Goal: Task Accomplishment & Management: Use online tool/utility

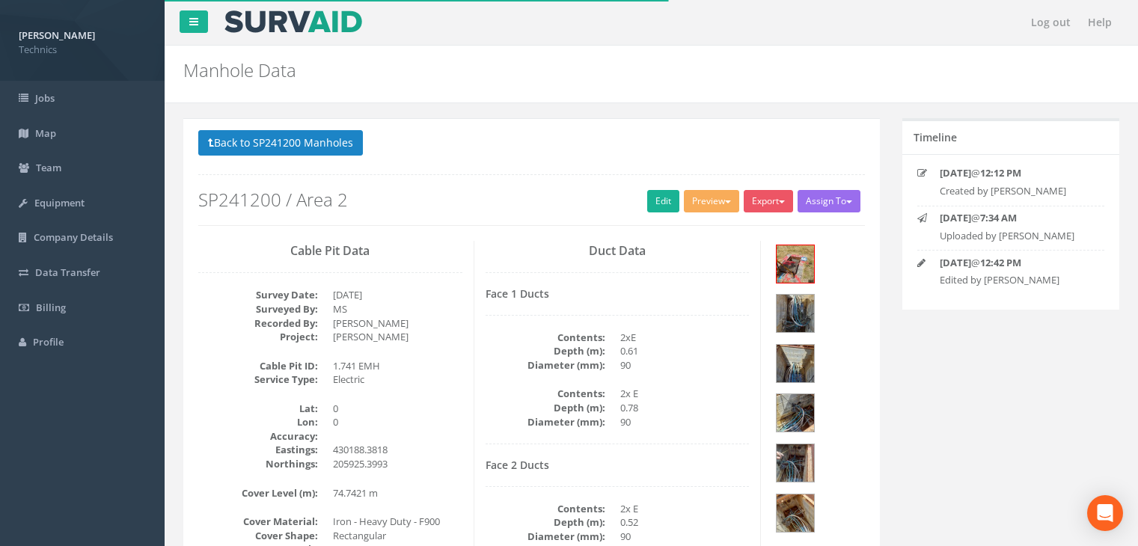
scroll to position [46, 0]
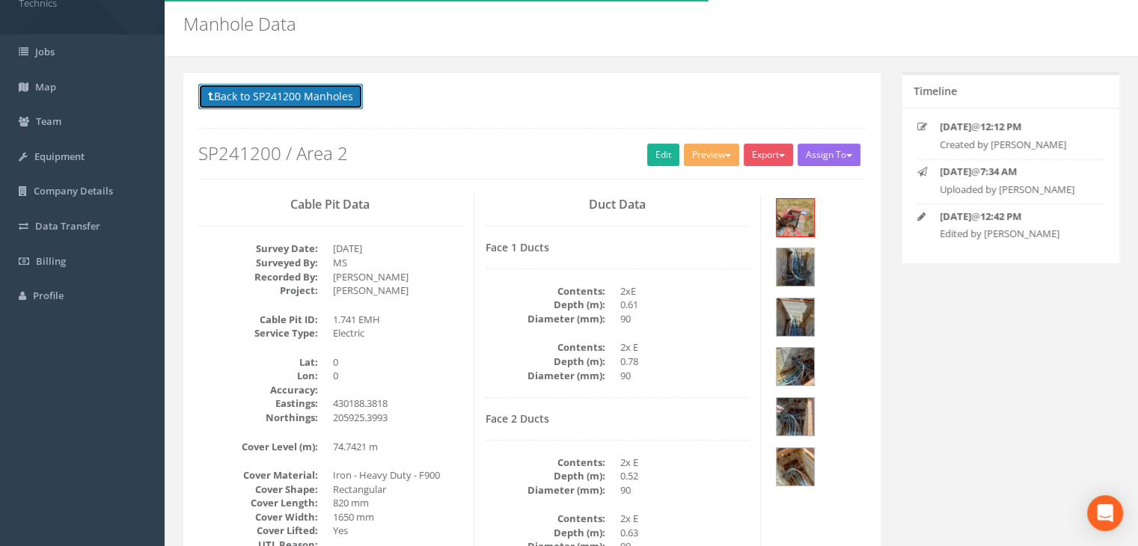
click at [319, 91] on button "Back to SP241200 Manholes" at bounding box center [280, 96] width 165 height 25
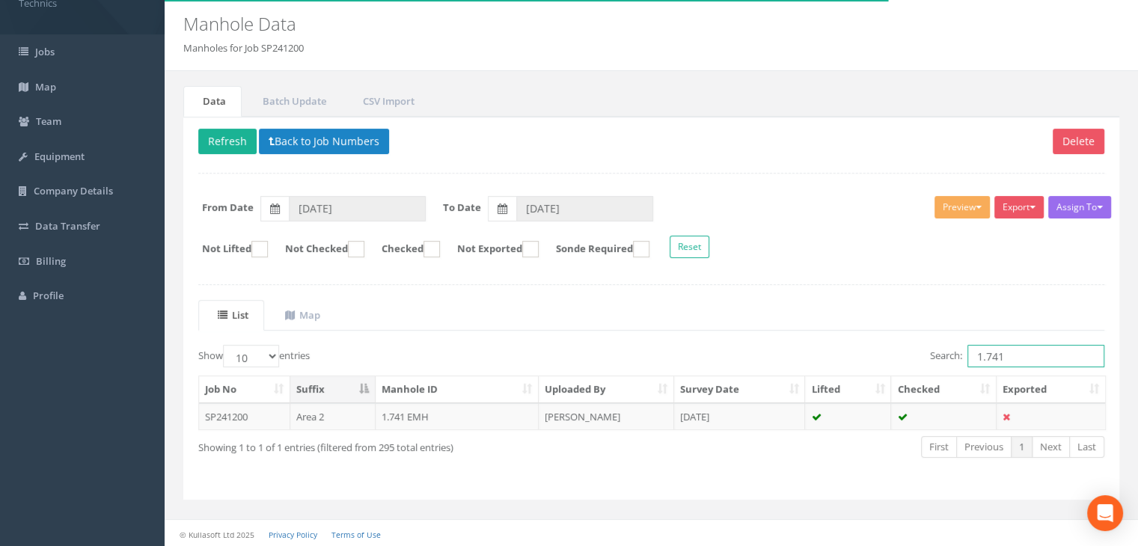
click at [1024, 354] on input "1.741" at bounding box center [1035, 356] width 137 height 22
click at [610, 417] on td "[PERSON_NAME]" at bounding box center [606, 416] width 135 height 27
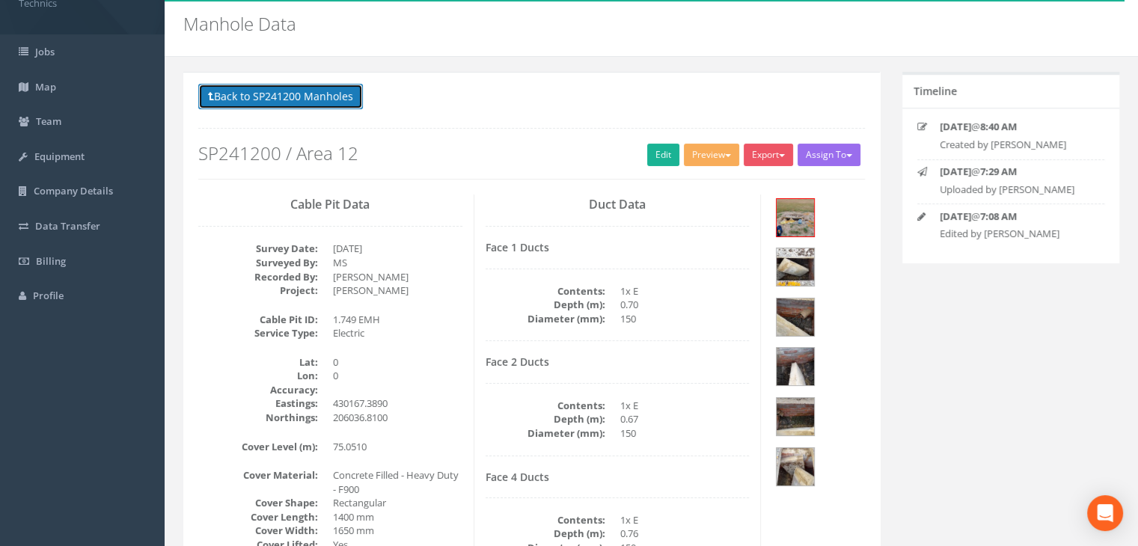
click at [313, 99] on button "Back to SP241200 Manholes" at bounding box center [280, 96] width 165 height 25
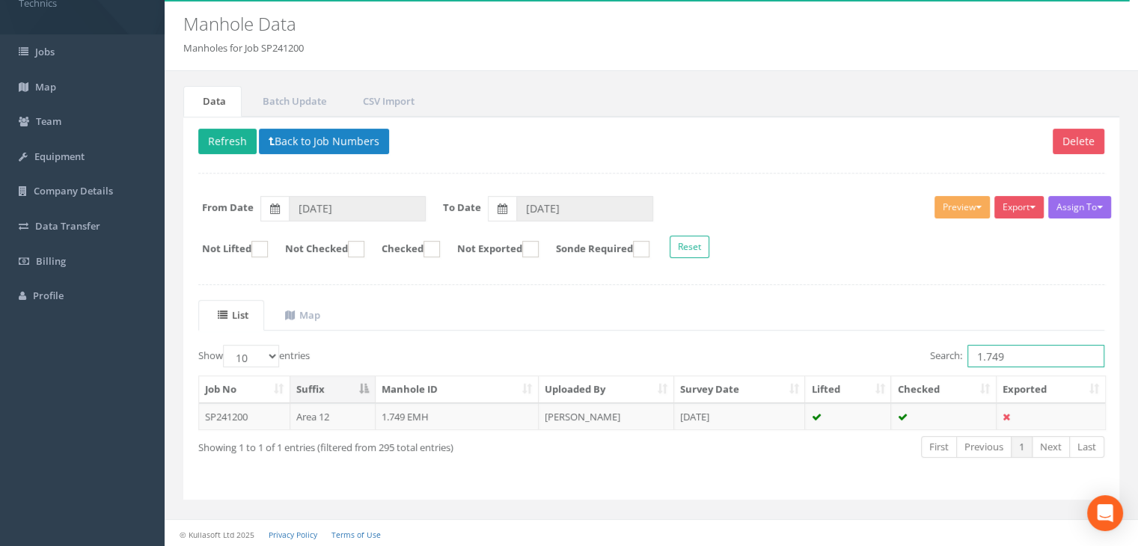
click at [1013, 355] on input "1.749" at bounding box center [1035, 356] width 137 height 22
type input "1.750"
click at [639, 418] on td "[PERSON_NAME]" at bounding box center [606, 416] width 135 height 27
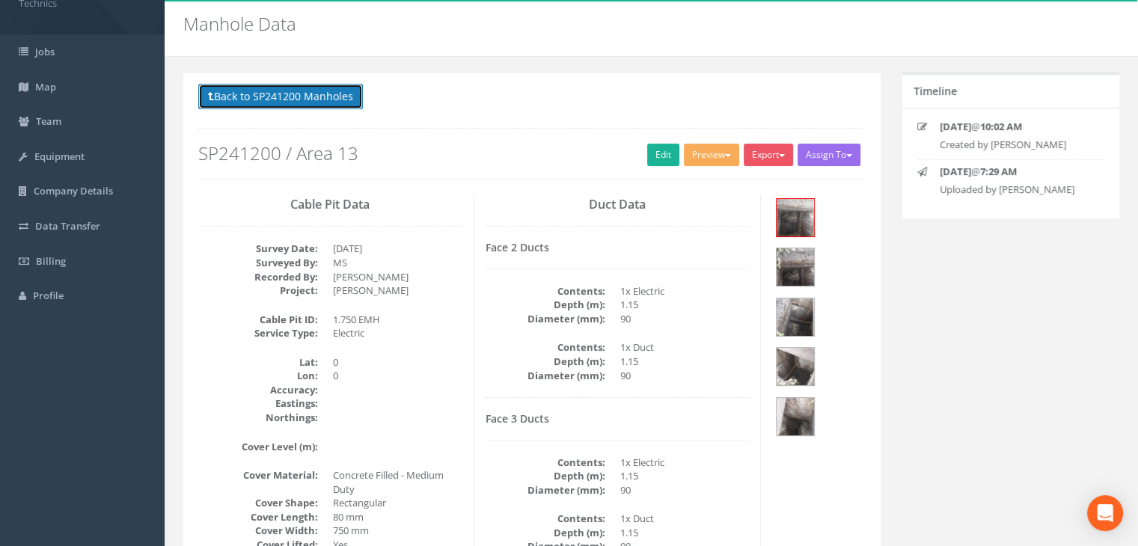
click at [311, 90] on button "Back to SP241200 Manholes" at bounding box center [280, 96] width 165 height 25
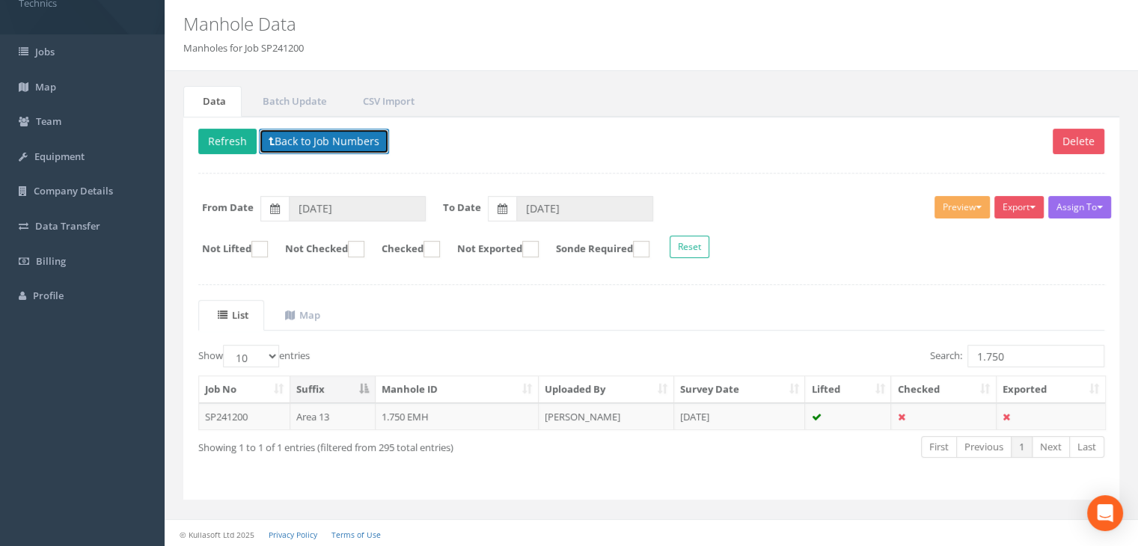
click at [301, 147] on button "Back to Job Numbers" at bounding box center [324, 141] width 130 height 25
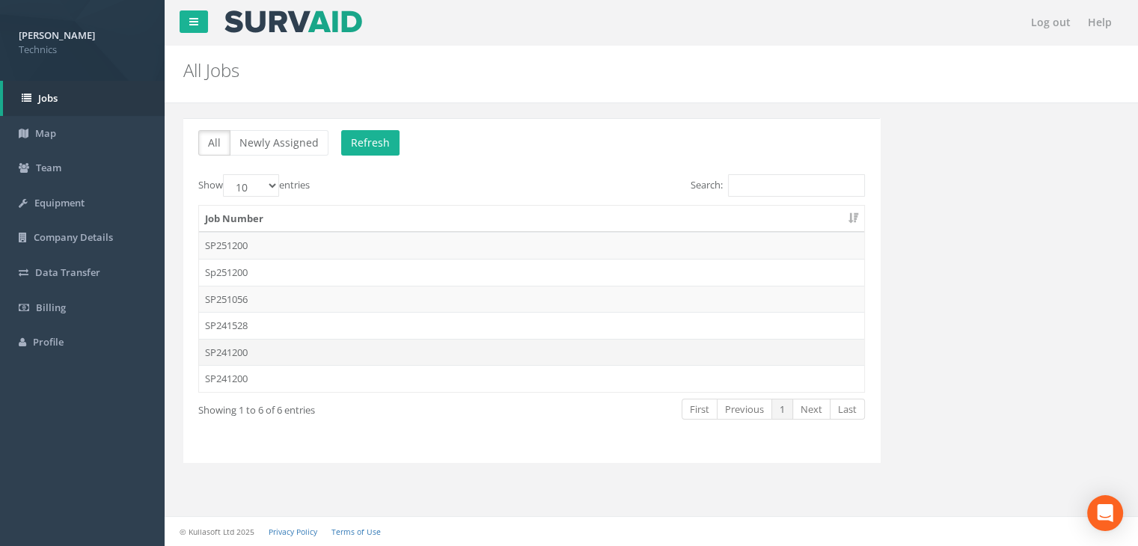
click at [257, 355] on td "SP241200" at bounding box center [531, 352] width 665 height 27
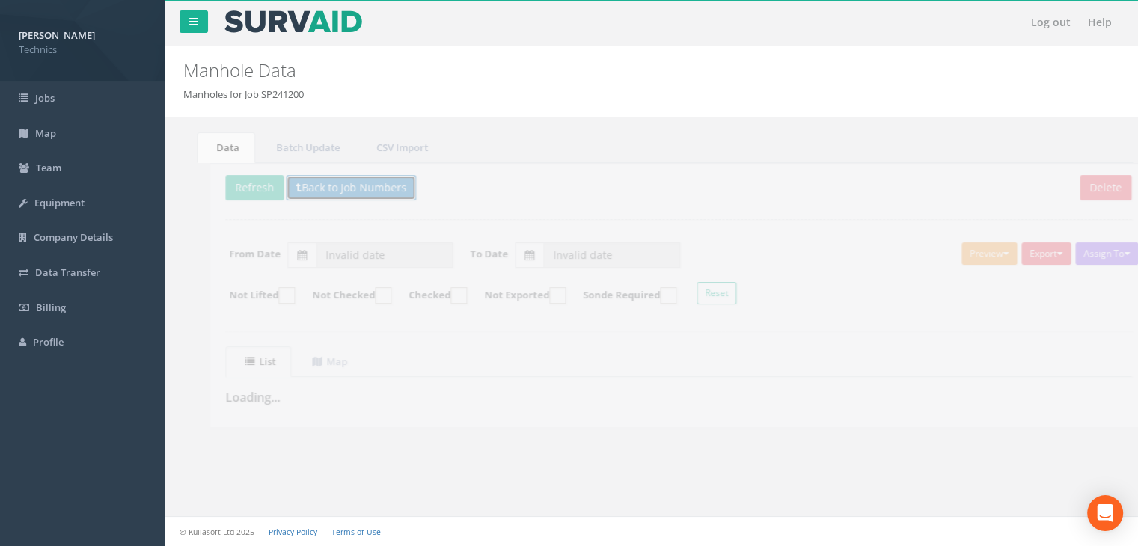
click at [367, 195] on button "Back to Job Numbers" at bounding box center [324, 187] width 130 height 25
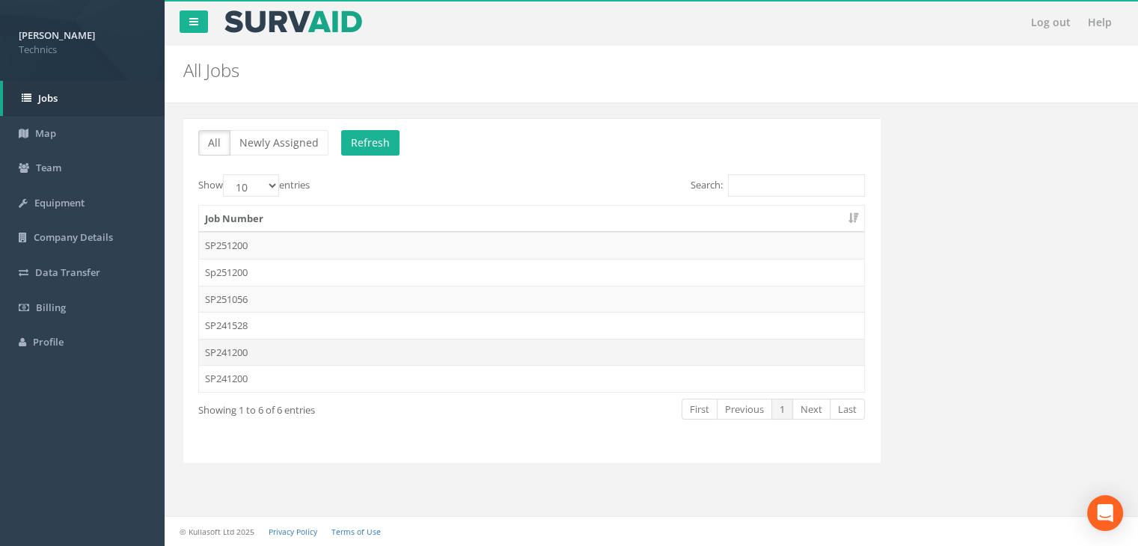
click at [269, 345] on td "SP241200" at bounding box center [531, 352] width 665 height 27
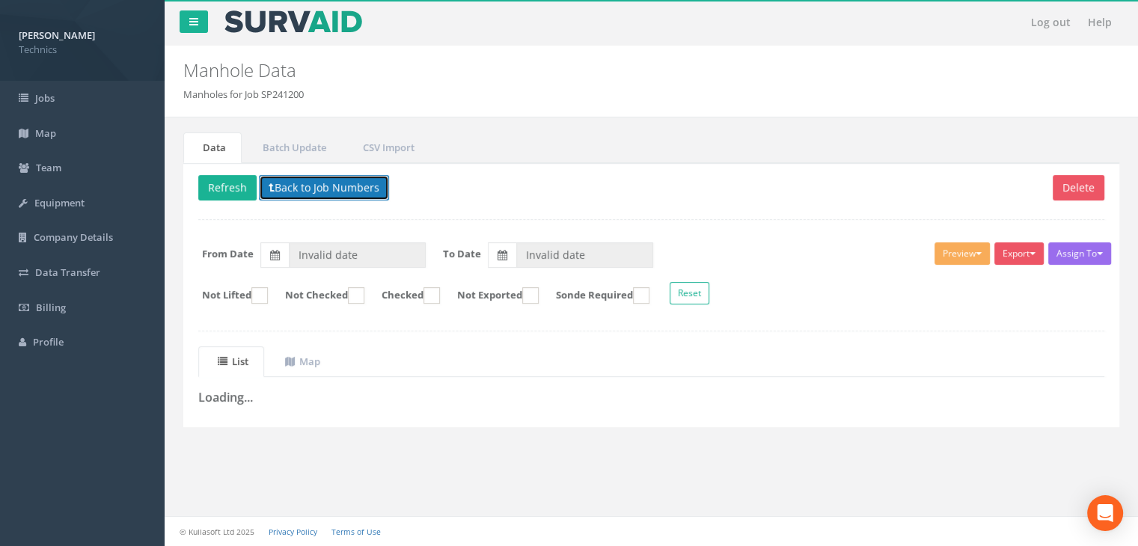
click at [309, 187] on button "Back to Job Numbers" at bounding box center [324, 187] width 130 height 25
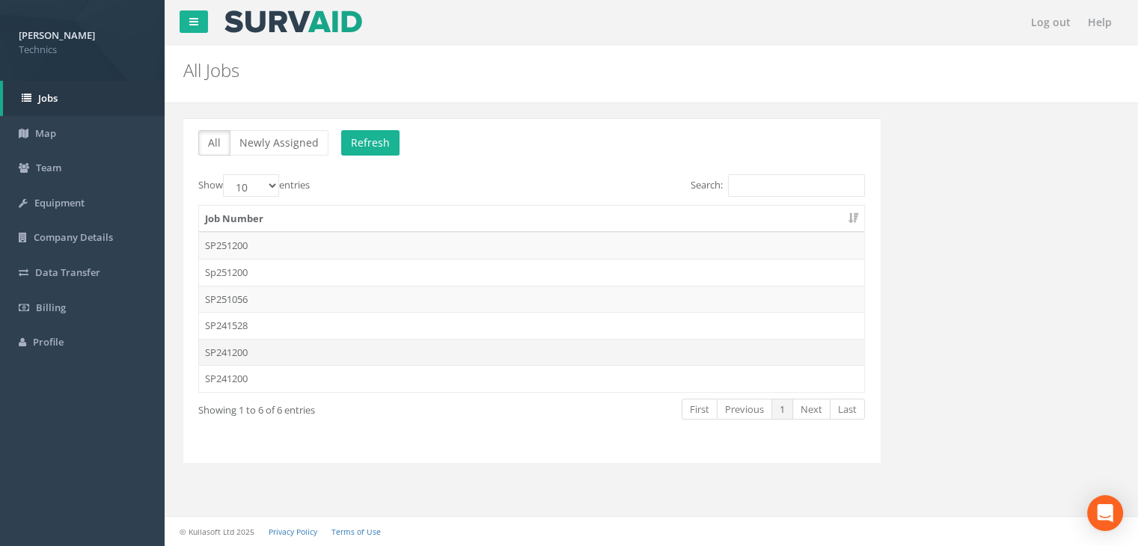
click at [269, 349] on td "SP241200" at bounding box center [531, 352] width 665 height 27
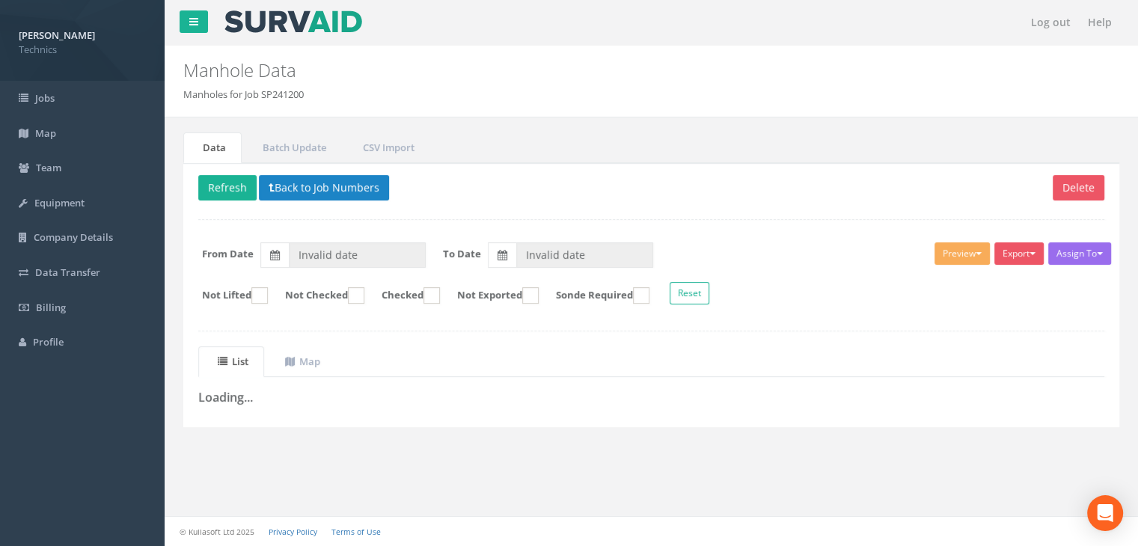
type input "[DATE]"
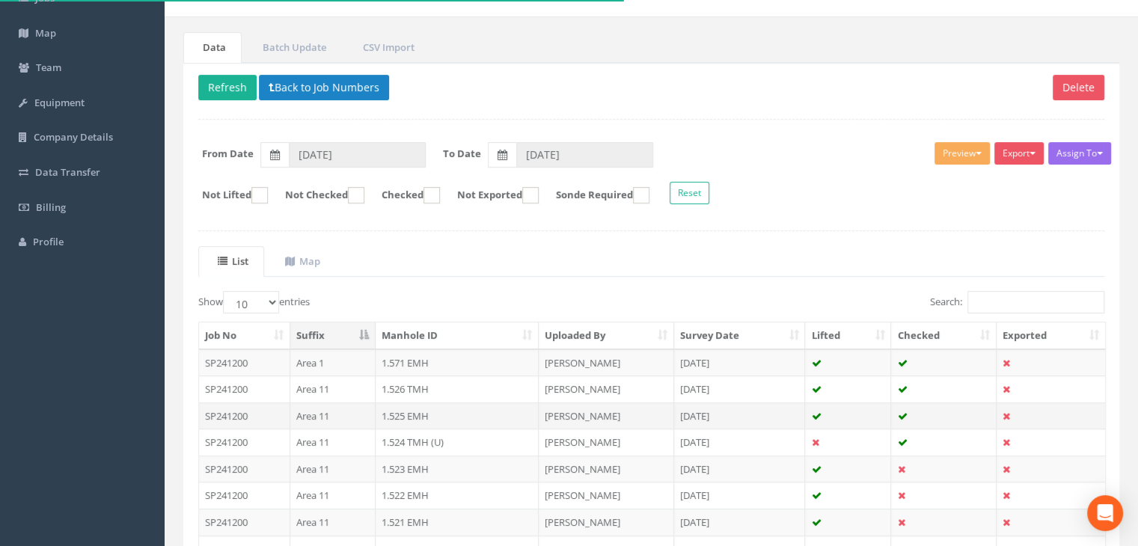
scroll to position [224, 0]
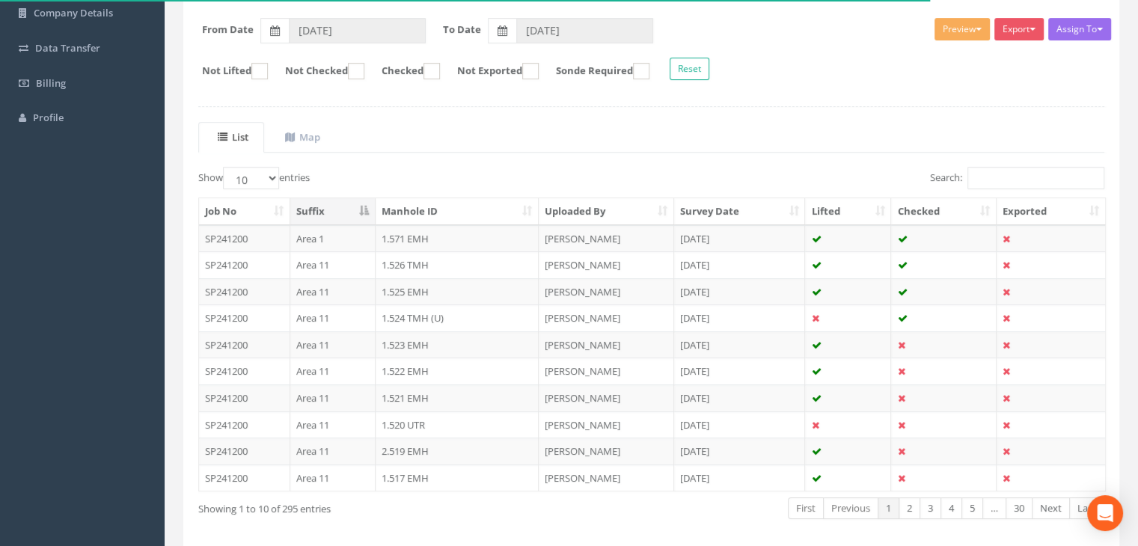
click at [445, 205] on th "Manhole ID" at bounding box center [456, 211] width 163 height 27
click at [437, 205] on th "Manhole ID" at bounding box center [456, 211] width 163 height 27
click at [276, 177] on select "10 25 50 100" at bounding box center [251, 178] width 56 height 22
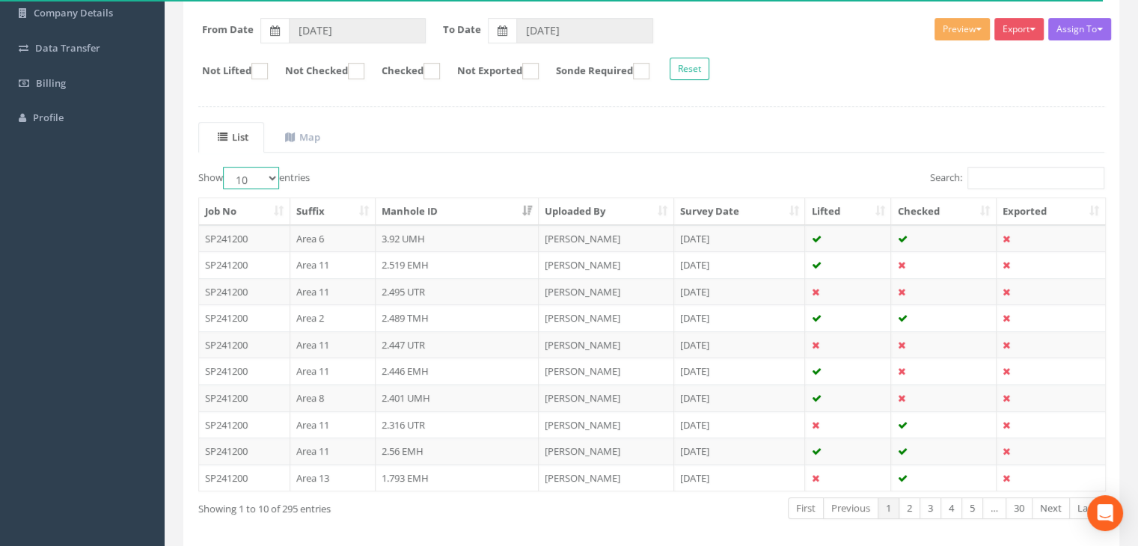
select select "100"
click at [225, 167] on select "10 25 50 100" at bounding box center [251, 178] width 56 height 22
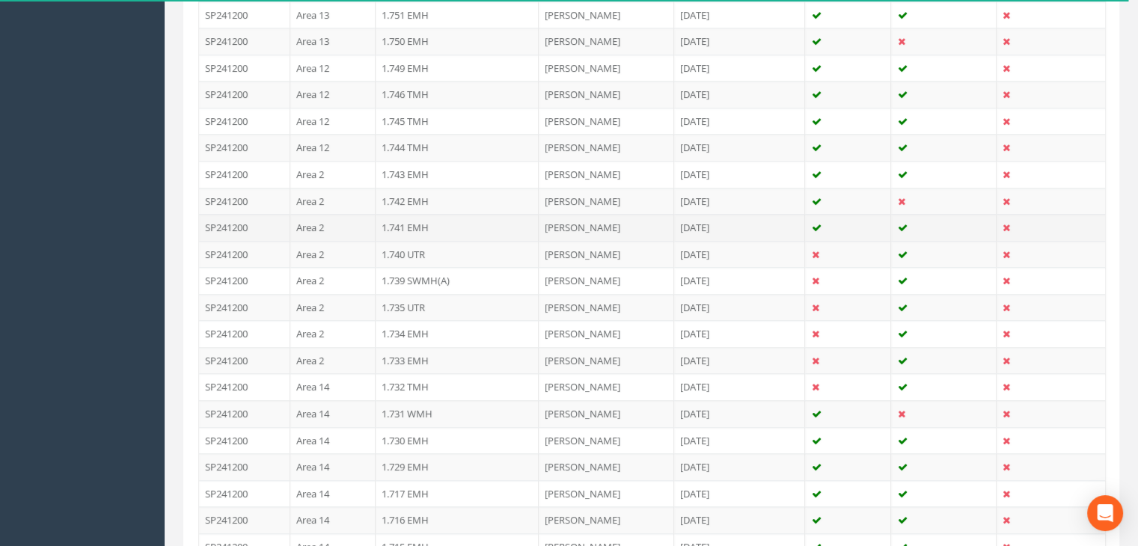
scroll to position [1421, 0]
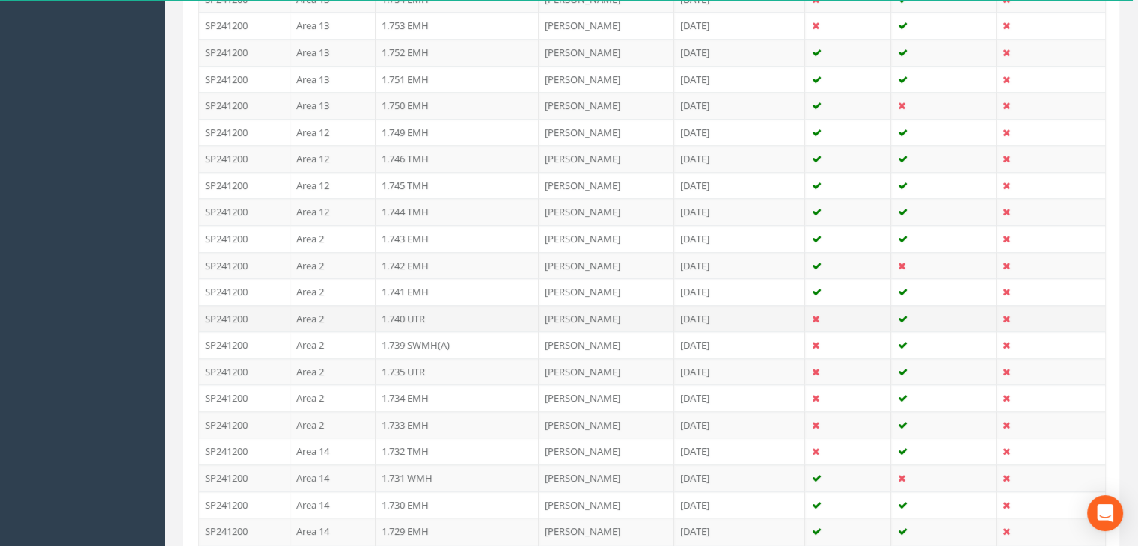
click at [450, 305] on td "1.740 UTR" at bounding box center [456, 318] width 163 height 27
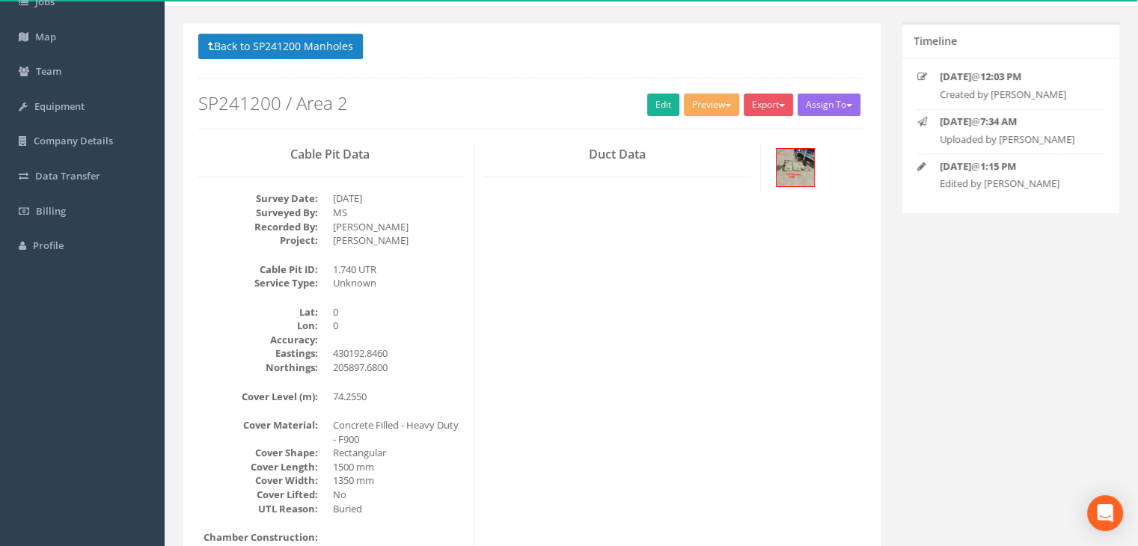
scroll to position [120, 0]
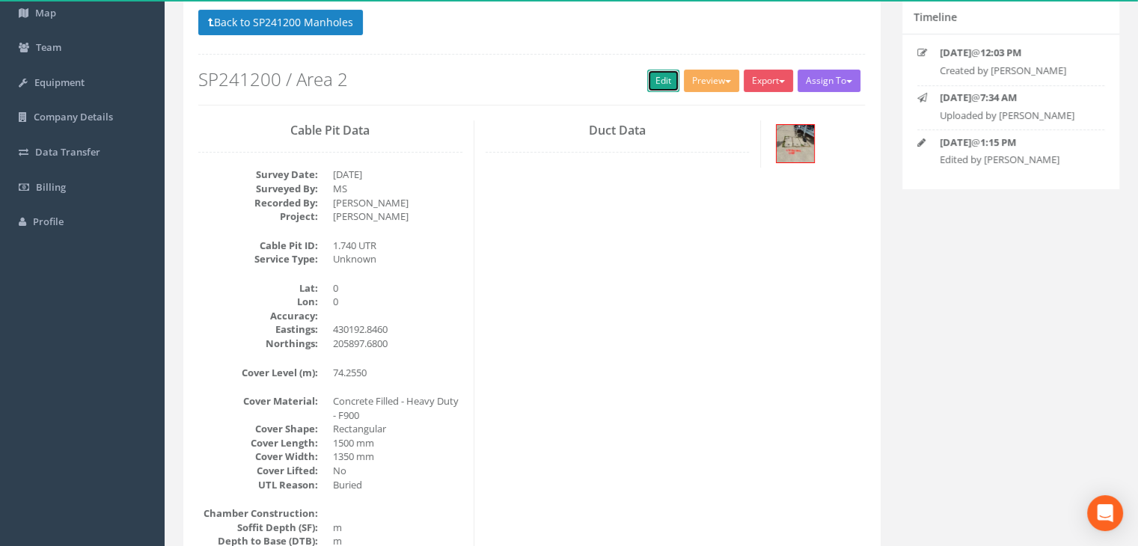
click at [662, 87] on link "Edit" at bounding box center [663, 81] width 32 height 22
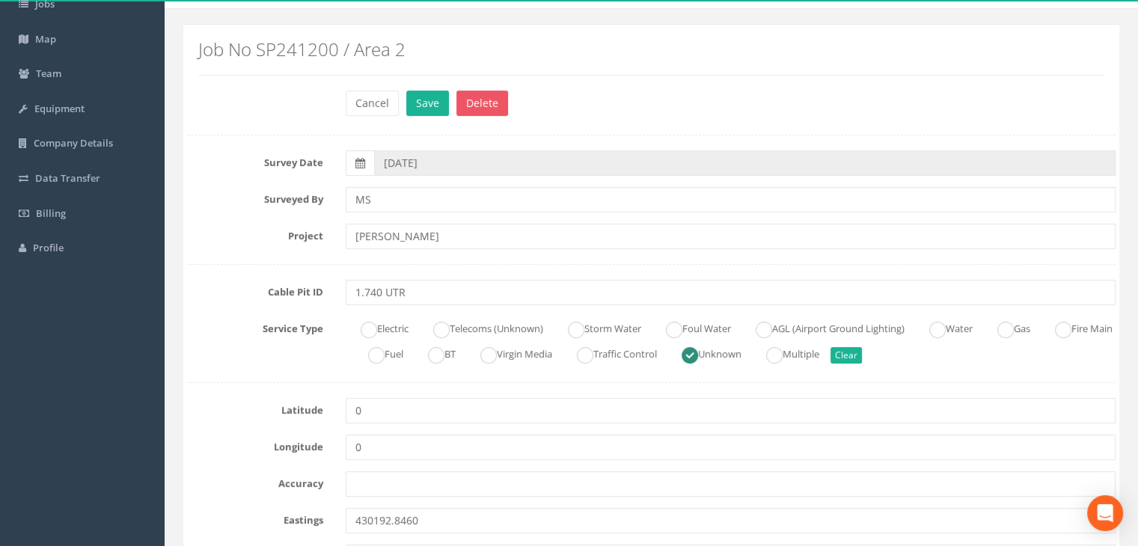
scroll to position [224, 0]
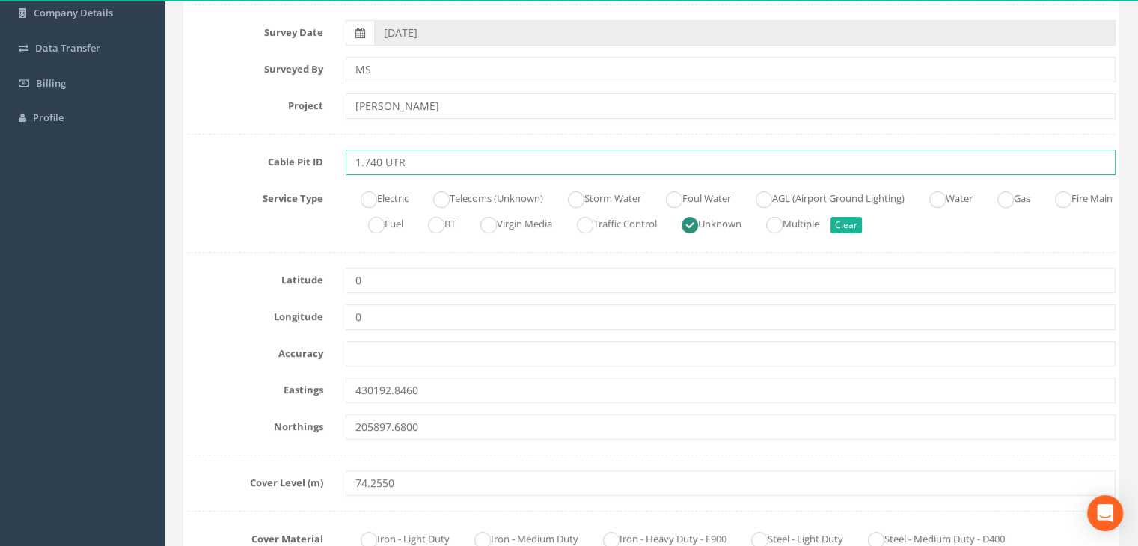
click at [422, 166] on input "1.740 UTR" at bounding box center [731, 162] width 770 height 25
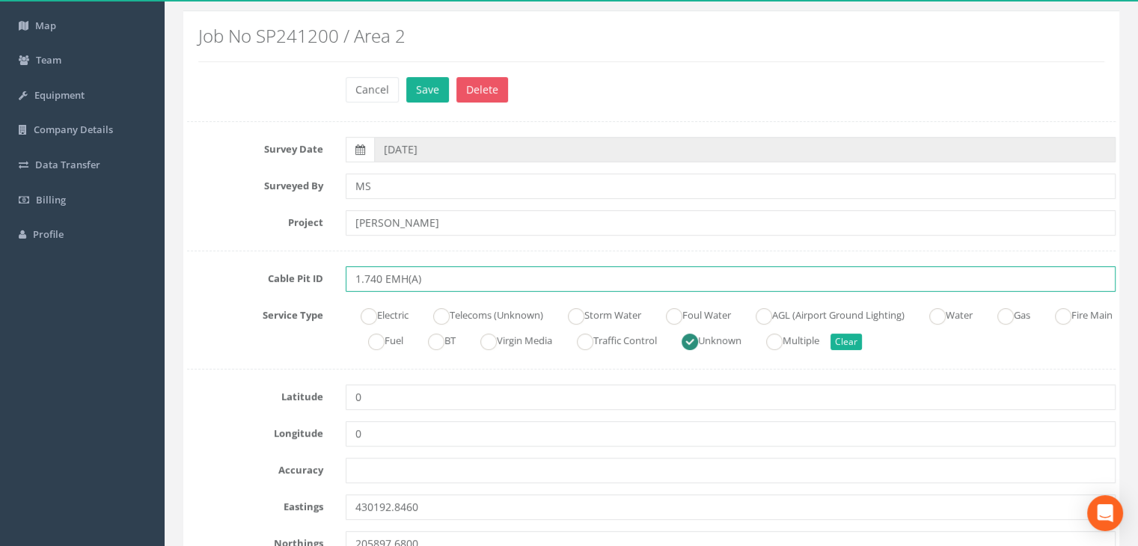
scroll to position [0, 0]
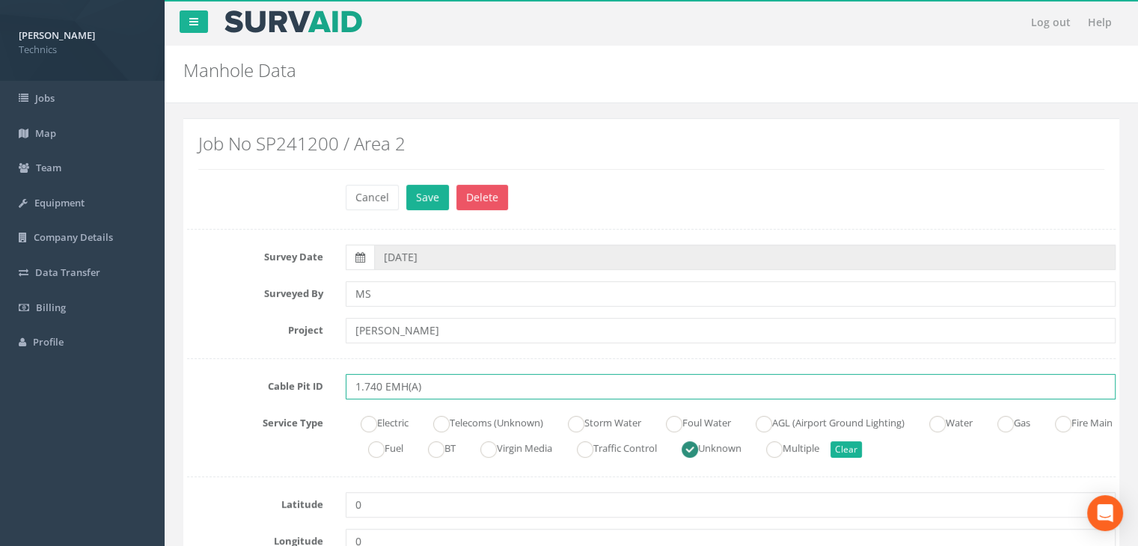
type input "1.740 EMH(A)"
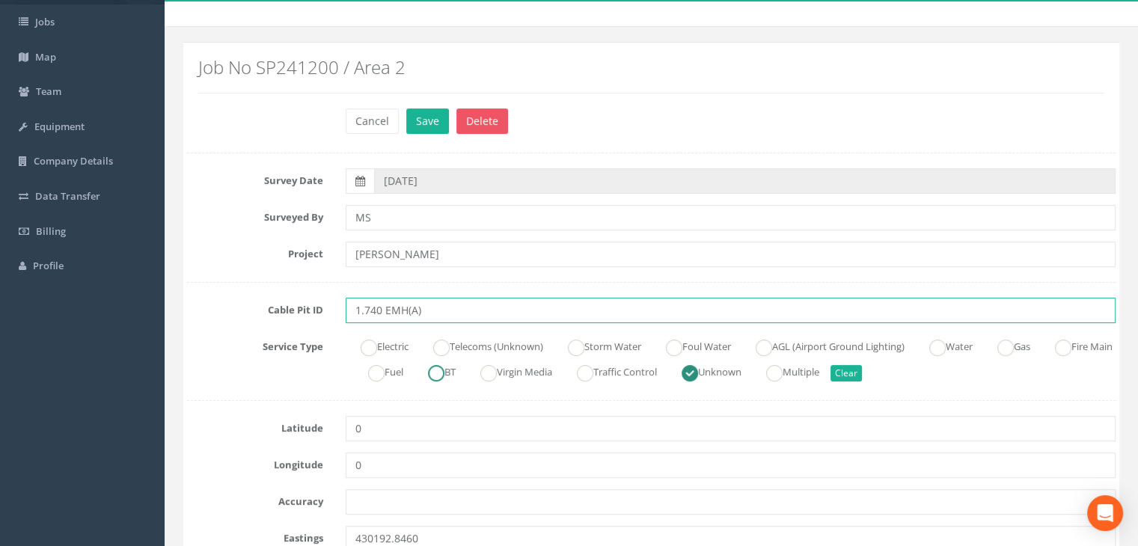
scroll to position [299, 0]
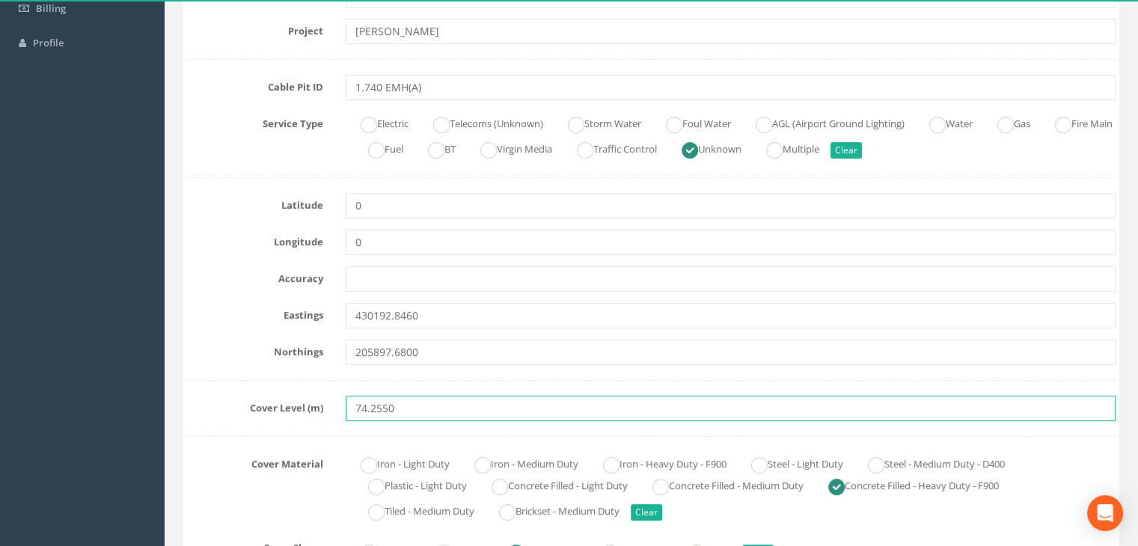
drag, startPoint x: 434, startPoint y: 405, endPoint x: 306, endPoint y: 399, distance: 128.0
click at [306, 399] on div "Cover Level (m) 74.2550" at bounding box center [651, 408] width 951 height 25
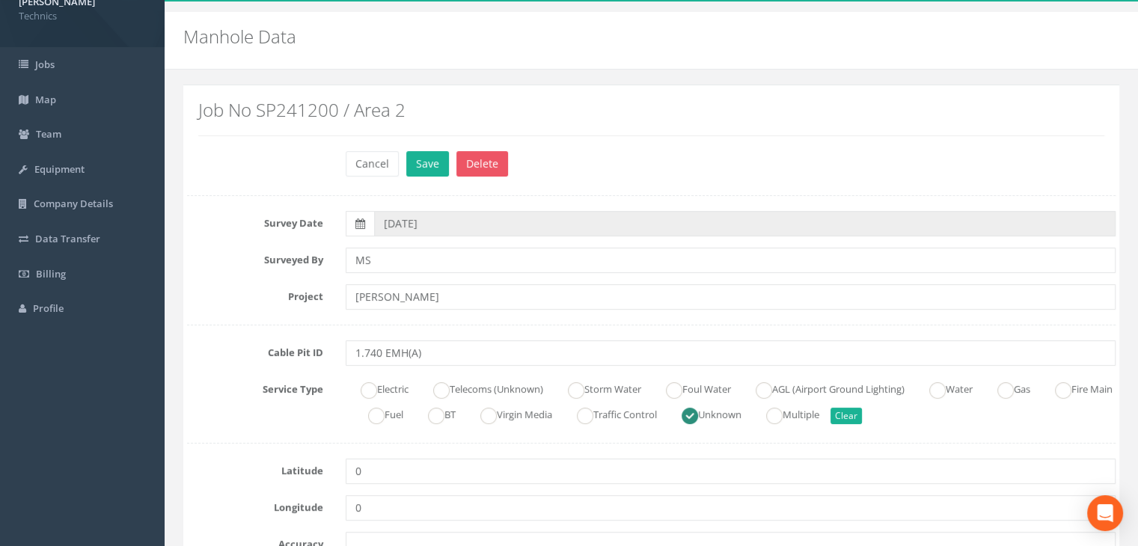
scroll to position [0, 0]
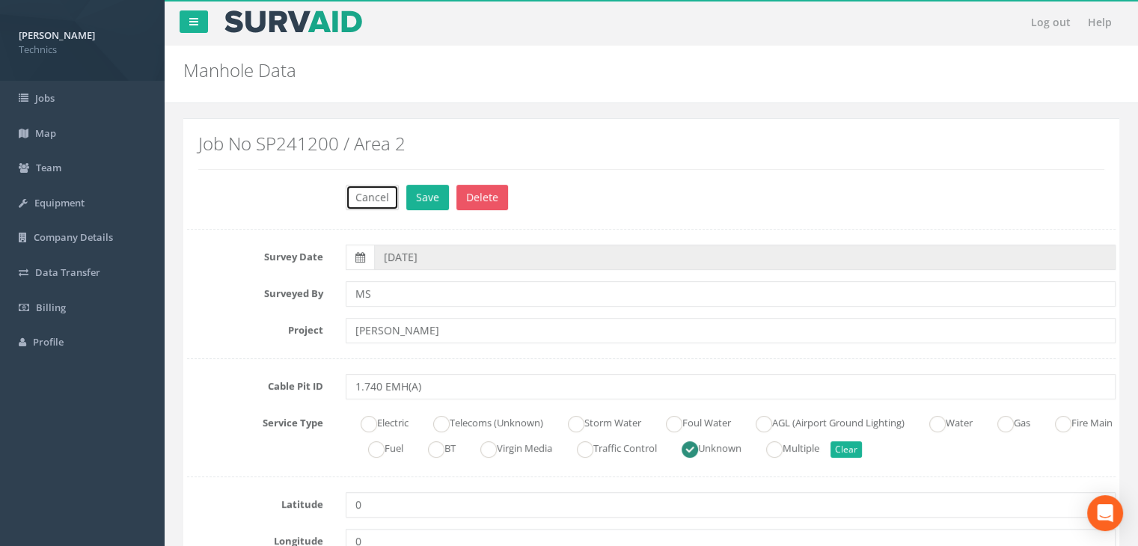
click at [364, 195] on button "Cancel" at bounding box center [372, 197] width 53 height 25
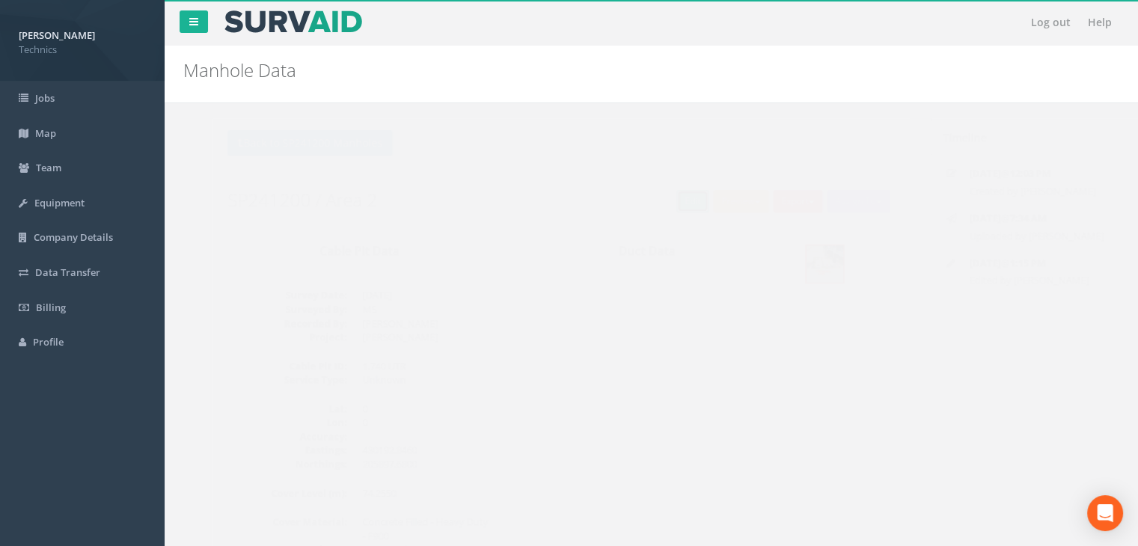
click at [652, 195] on link "Edit" at bounding box center [663, 201] width 32 height 22
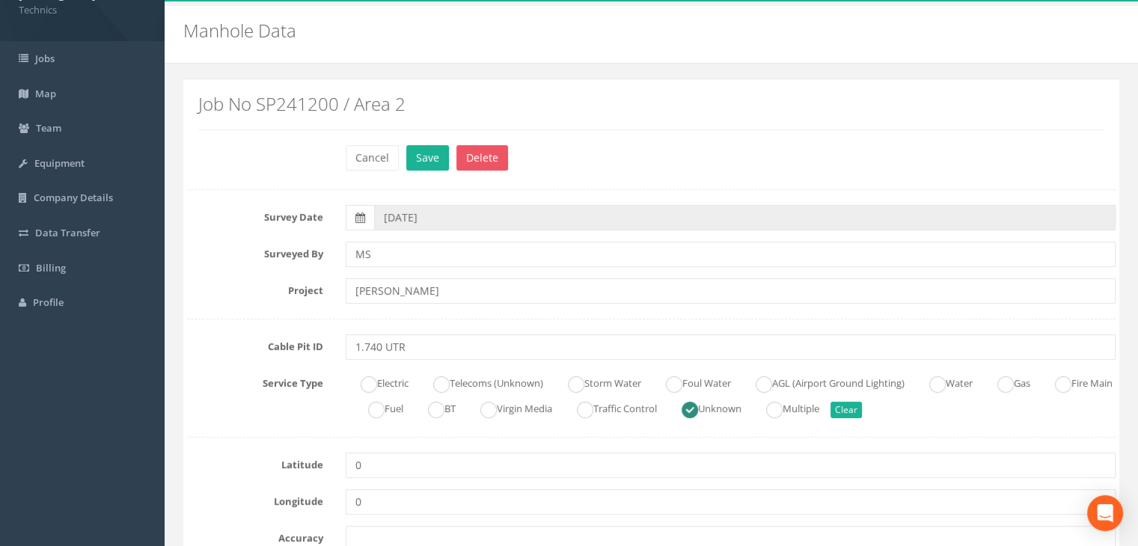
scroll to position [150, 0]
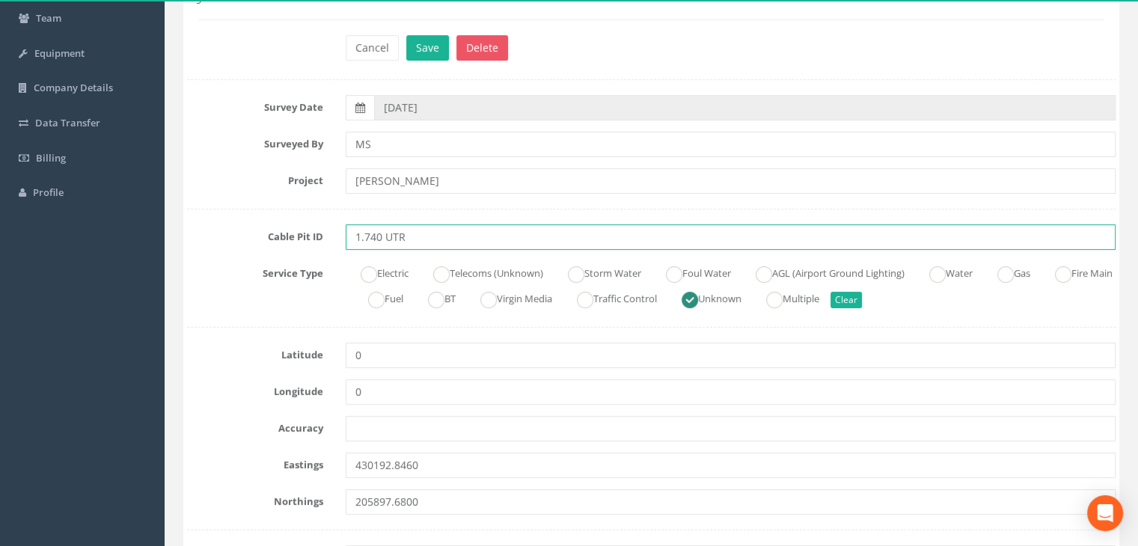
drag, startPoint x: 439, startPoint y: 240, endPoint x: 380, endPoint y: 240, distance: 59.1
click at [380, 240] on input "1.740 UTR" at bounding box center [731, 236] width 770 height 25
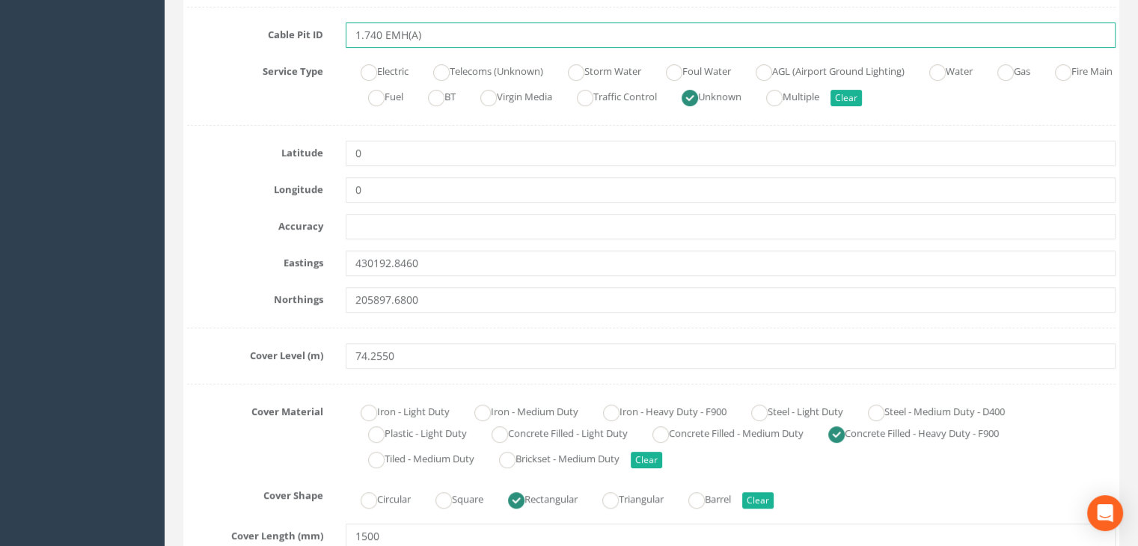
scroll to position [374, 0]
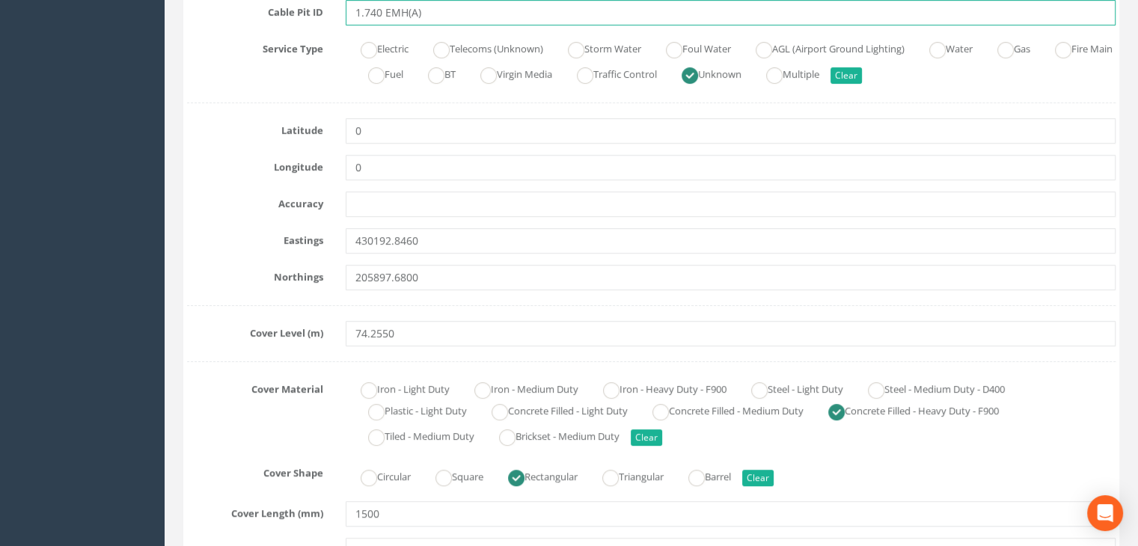
type input "1.740 EMH(A)"
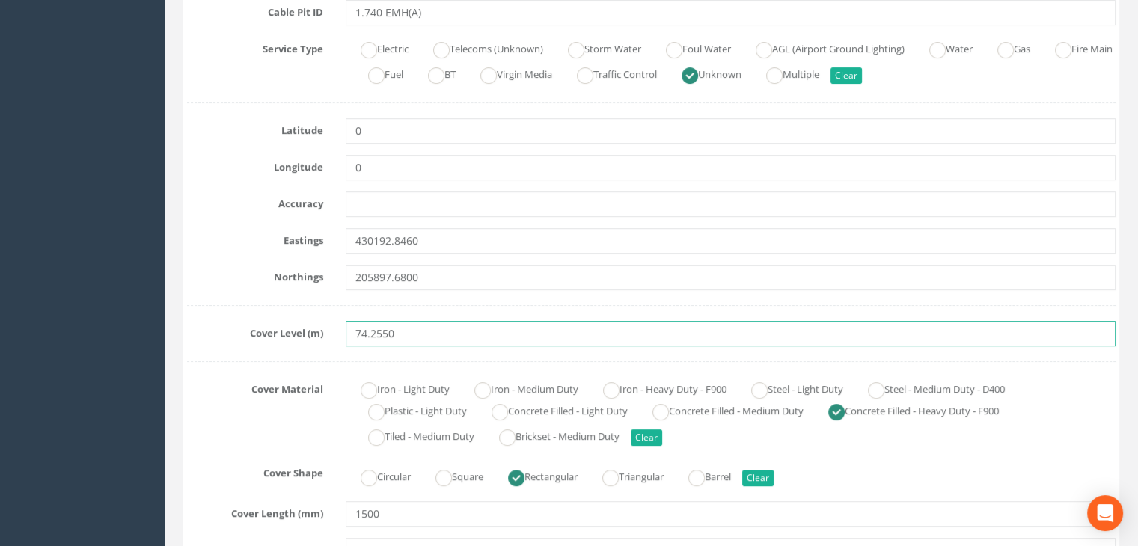
drag, startPoint x: 420, startPoint y: 339, endPoint x: 307, endPoint y: 328, distance: 114.2
click at [307, 328] on div "Cover Level (m) 74.2550" at bounding box center [651, 333] width 951 height 25
